Goal: Task Accomplishment & Management: Manage account settings

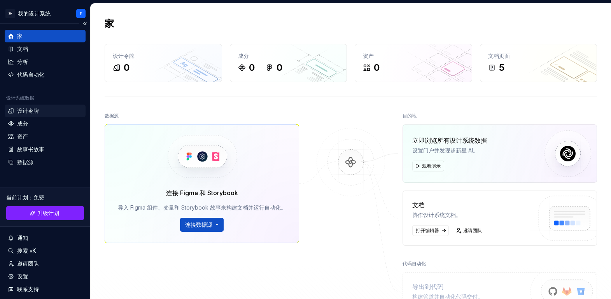
click at [19, 110] on font "设计令牌" at bounding box center [28, 110] width 22 height 7
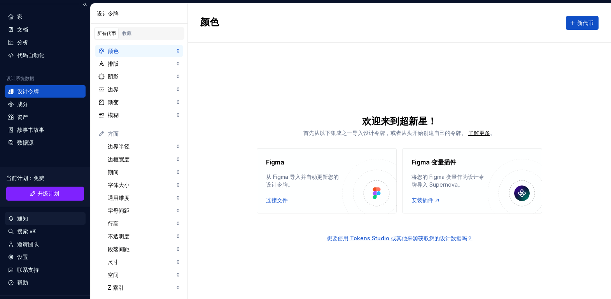
scroll to position [28, 0]
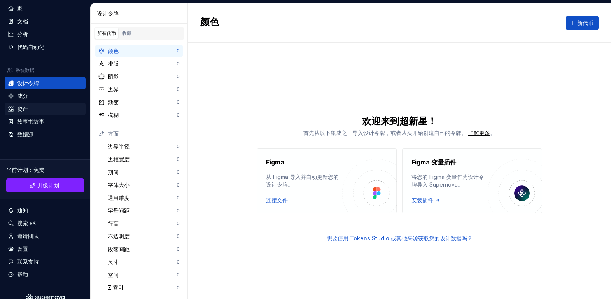
click at [22, 110] on font "资产" at bounding box center [22, 108] width 11 height 7
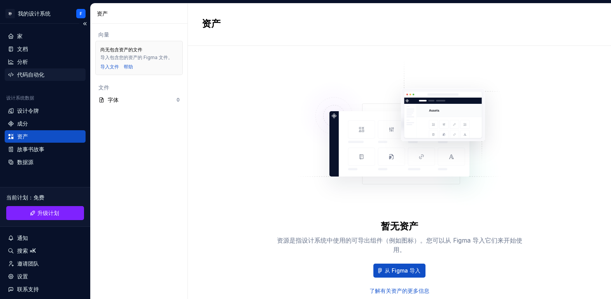
click at [25, 72] on font "代码自动化" at bounding box center [30, 74] width 27 height 7
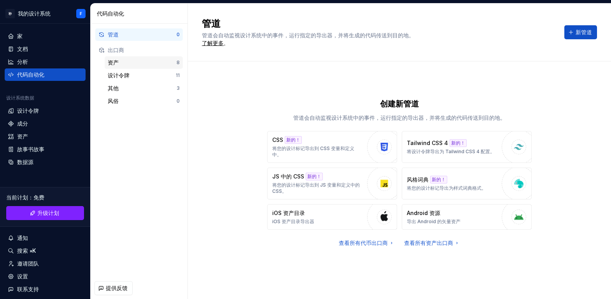
click at [134, 59] on div "资产" at bounding box center [142, 63] width 69 height 8
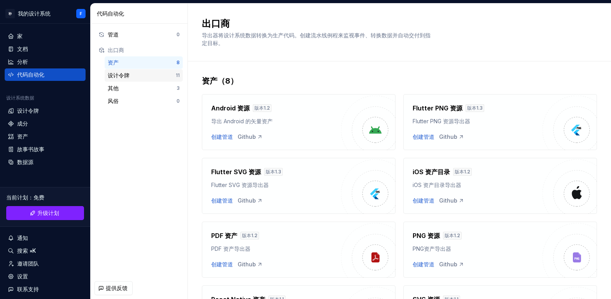
click at [159, 77] on div "设计令牌" at bounding box center [142, 76] width 68 height 8
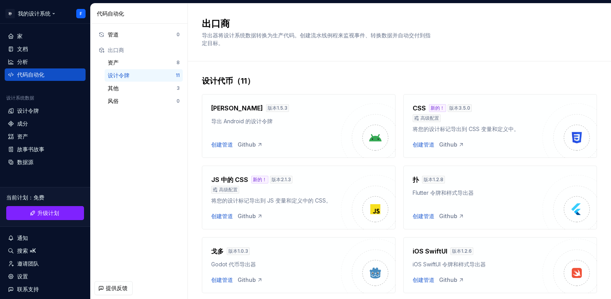
click at [26, 16] on html "秒 我的设计系统 F 家 文档 分析 代码自动化 设计系统数据 设计令牌 成分 资产 故事书故事 数据源 当前计划 ： 免费 升级计划 通知 搜索 ⌘K 邀请…" at bounding box center [305, 149] width 611 height 299
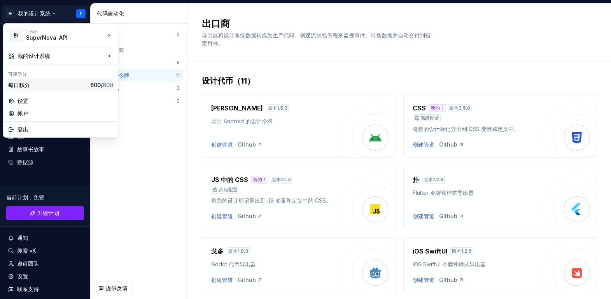
click at [41, 83] on font "每日积分" at bounding box center [47, 85] width 79 height 8
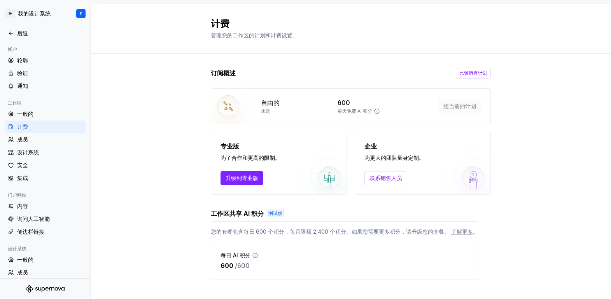
click at [374, 112] on icon at bounding box center [377, 111] width 6 height 6
click at [357, 119] on div "自由的 永远 600 每天免费 AI 积分 您当前的计划" at bounding box center [351, 106] width 280 height 36
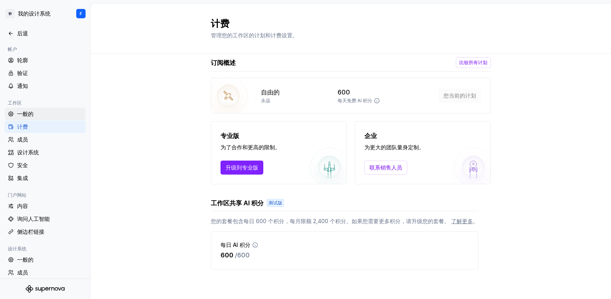
click at [27, 117] on font "一般的" at bounding box center [25, 113] width 16 height 7
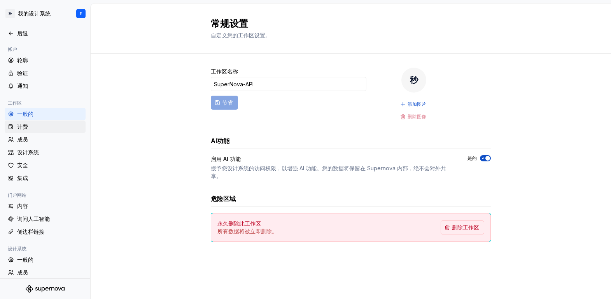
click at [34, 126] on div "计费" at bounding box center [49, 127] width 65 height 8
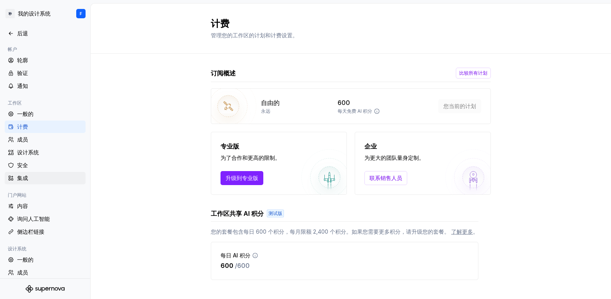
click at [29, 180] on div "集成" at bounding box center [49, 178] width 65 height 8
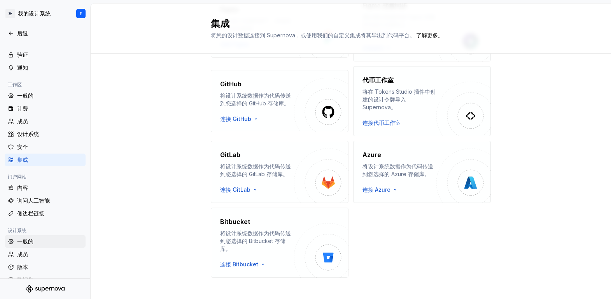
scroll to position [29, 0]
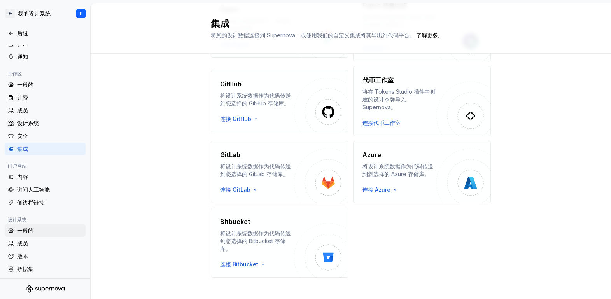
click at [29, 229] on font "一般的" at bounding box center [25, 230] width 16 height 7
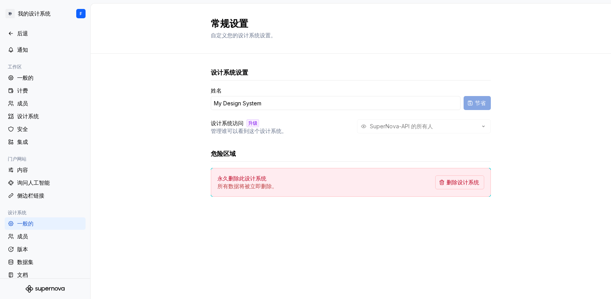
scroll to position [44, 0]
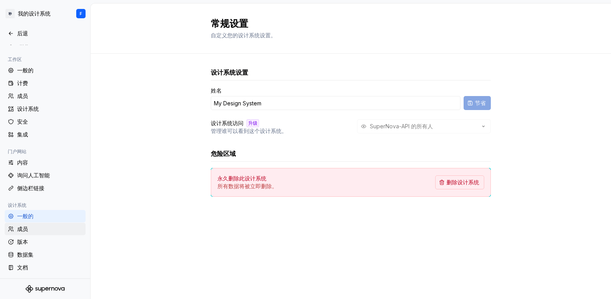
click at [38, 230] on div "成员" at bounding box center [49, 229] width 65 height 8
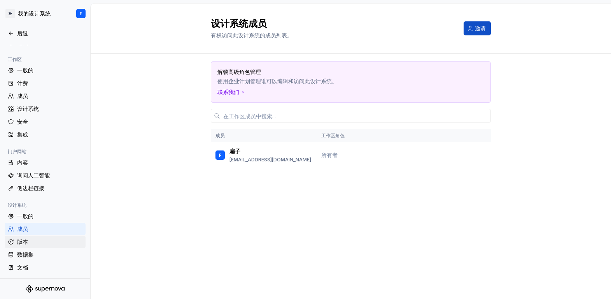
click at [33, 241] on div "版本" at bounding box center [49, 242] width 65 height 8
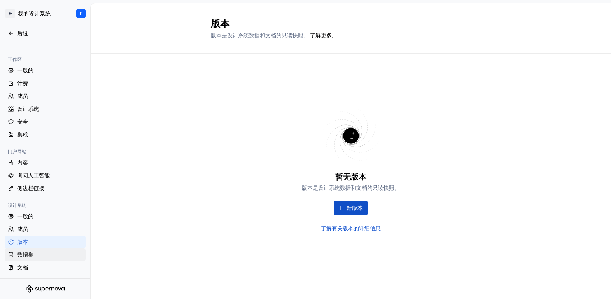
click at [30, 252] on font "数据集" at bounding box center [25, 254] width 16 height 7
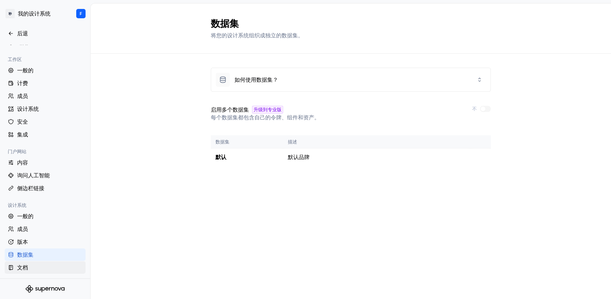
click at [36, 268] on div "文档" at bounding box center [49, 268] width 65 height 8
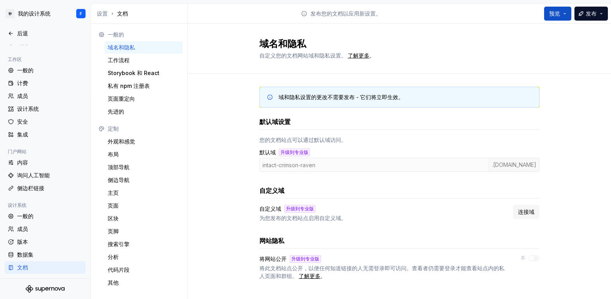
scroll to position [2, 0]
click at [17, 35] on font "后退" at bounding box center [22, 33] width 11 height 7
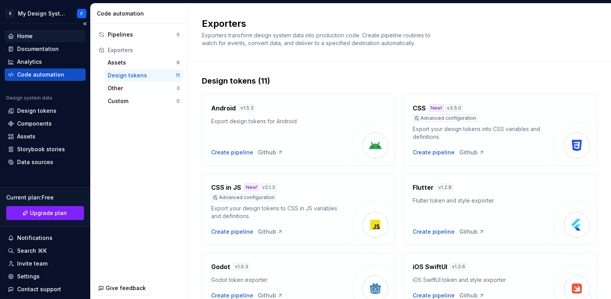
click at [29, 31] on div "Home" at bounding box center [45, 36] width 81 height 12
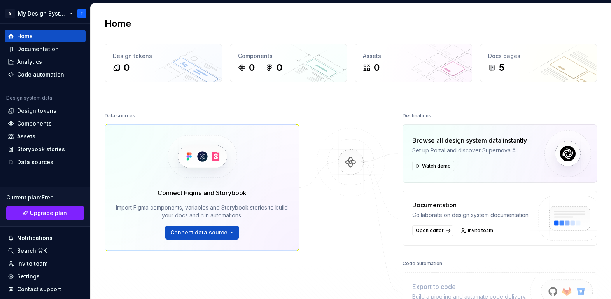
click at [13, 13] on html "S My Design System F Home Documentation Analytics Code automation Design system…" at bounding box center [305, 149] width 611 height 299
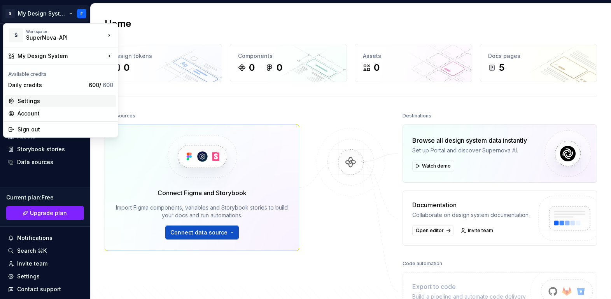
click at [58, 106] on div "Settings" at bounding box center [60, 101] width 111 height 12
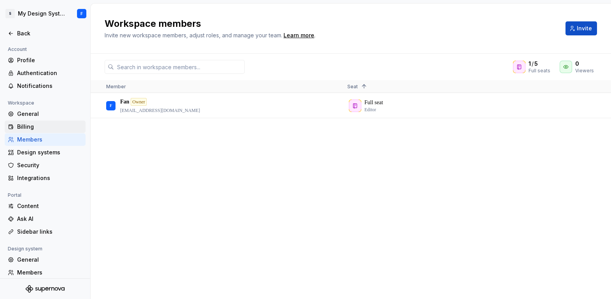
click at [35, 124] on div "Billing" at bounding box center [49, 127] width 65 height 8
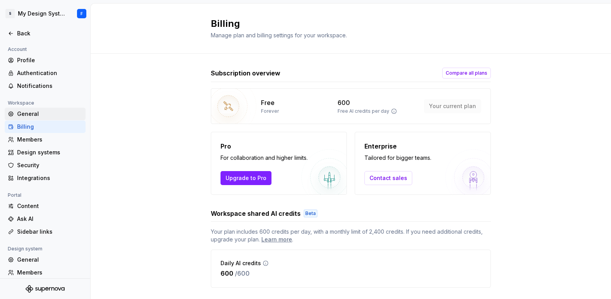
click at [35, 116] on div "General" at bounding box center [49, 114] width 65 height 8
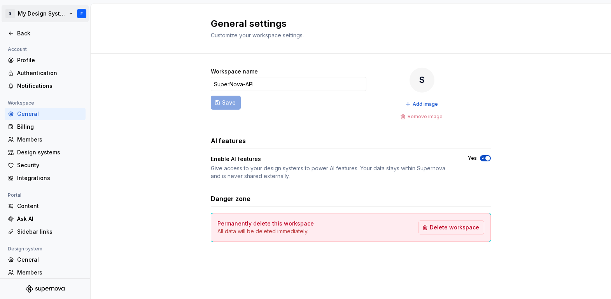
click at [10, 16] on html "S My Design System F Back Account Profile Authentication Notifications Workspac…" at bounding box center [305, 149] width 611 height 299
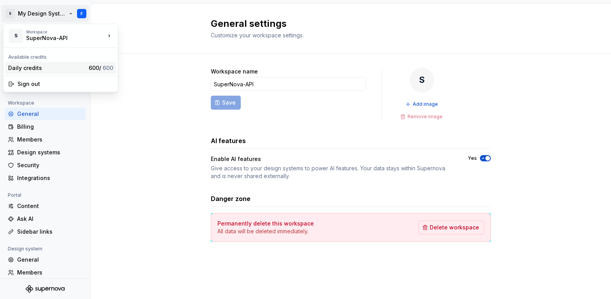
click at [44, 71] on div "Daily credits" at bounding box center [46, 68] width 77 height 8
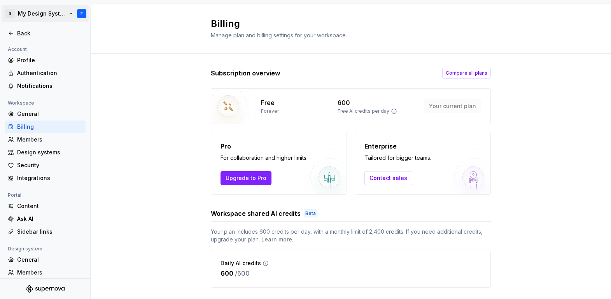
click at [13, 16] on html "S My Design System F Back Account Profile Authentication Notifications Workspac…" at bounding box center [305, 149] width 611 height 299
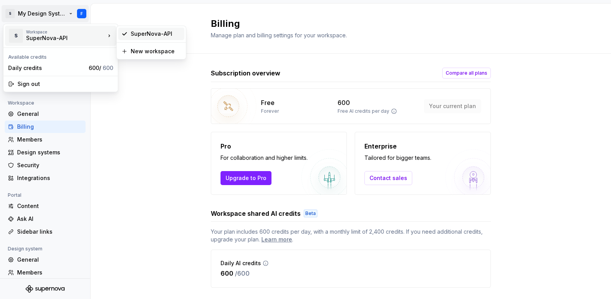
click at [145, 35] on div "SuperNova-API" at bounding box center [156, 34] width 51 height 8
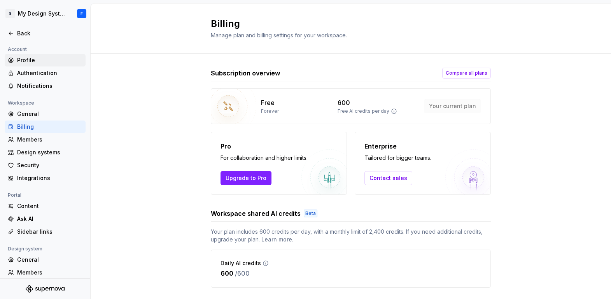
click at [61, 57] on div "Profile" at bounding box center [49, 60] width 65 height 8
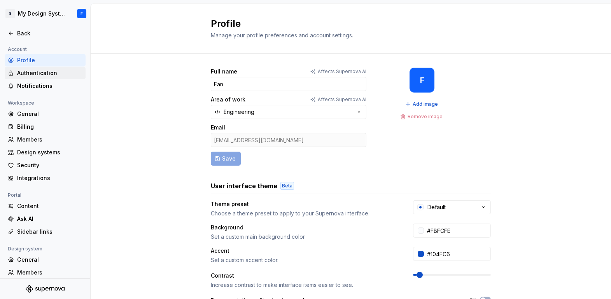
click at [55, 70] on div "Authentication" at bounding box center [49, 73] width 65 height 8
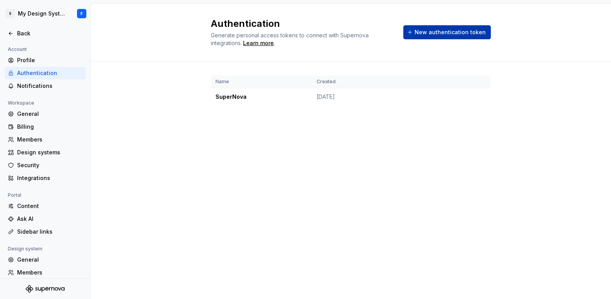
click at [434, 37] on button "New authentication token" at bounding box center [446, 32] width 87 height 14
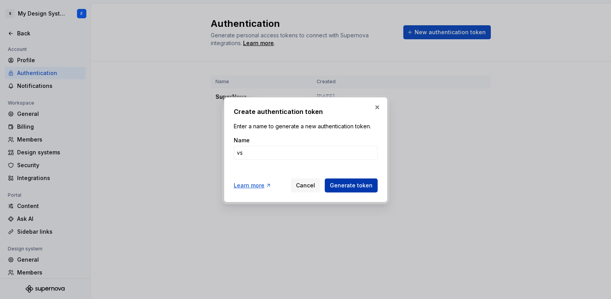
type input "v"
type input "VS Code插件 - API"
click at [351, 185] on span "Generate token" at bounding box center [351, 186] width 43 height 8
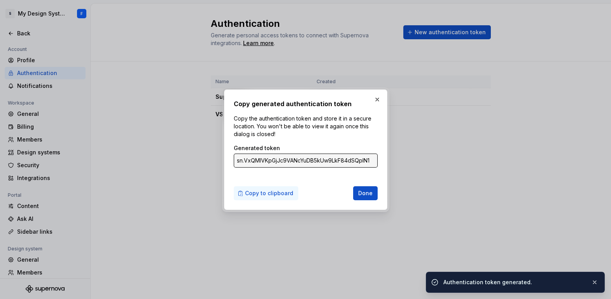
click at [272, 192] on span "Copy to clipboard" at bounding box center [269, 193] width 48 height 8
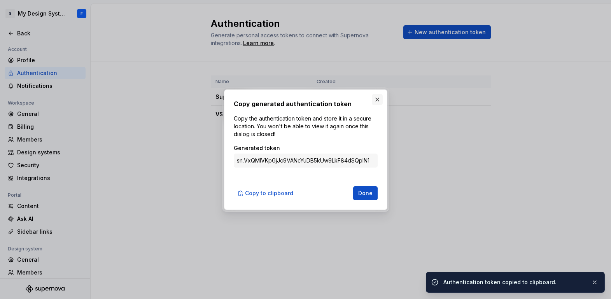
click at [378, 100] on button "button" at bounding box center [377, 99] width 11 height 11
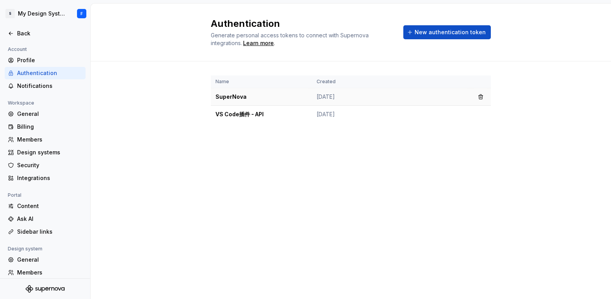
click at [236, 98] on td "SuperNova" at bounding box center [261, 96] width 101 height 17
click at [242, 96] on td "SuperNova" at bounding box center [261, 96] width 101 height 17
click at [482, 97] on button "button" at bounding box center [480, 96] width 11 height 11
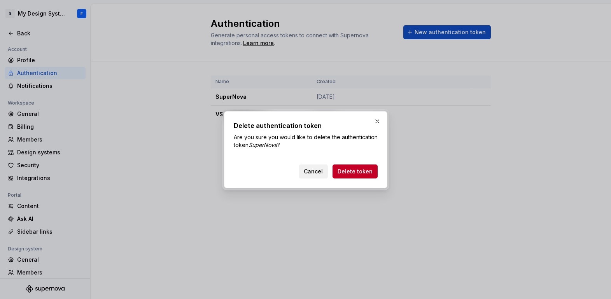
click at [318, 173] on span "Cancel" at bounding box center [313, 172] width 19 height 8
